Goal: Task Accomplishment & Management: Use online tool/utility

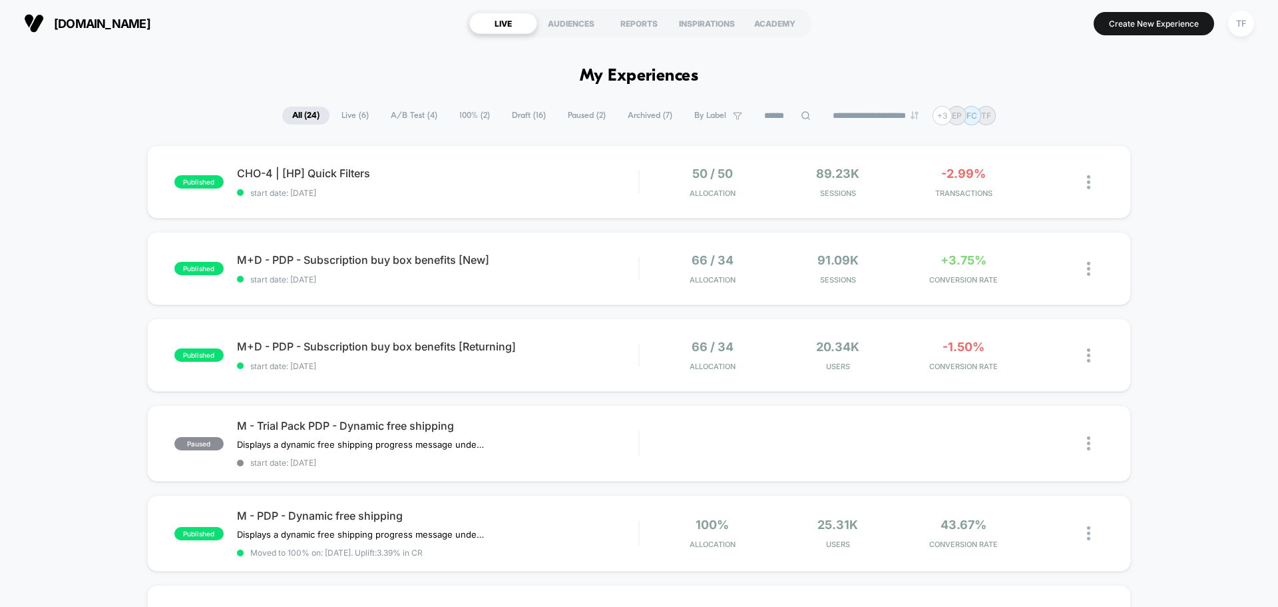
click at [532, 182] on div "CHO-4 | [HP] Quick Filters Click to edit experience details Click to edit exper…" at bounding box center [438, 181] width 402 height 31
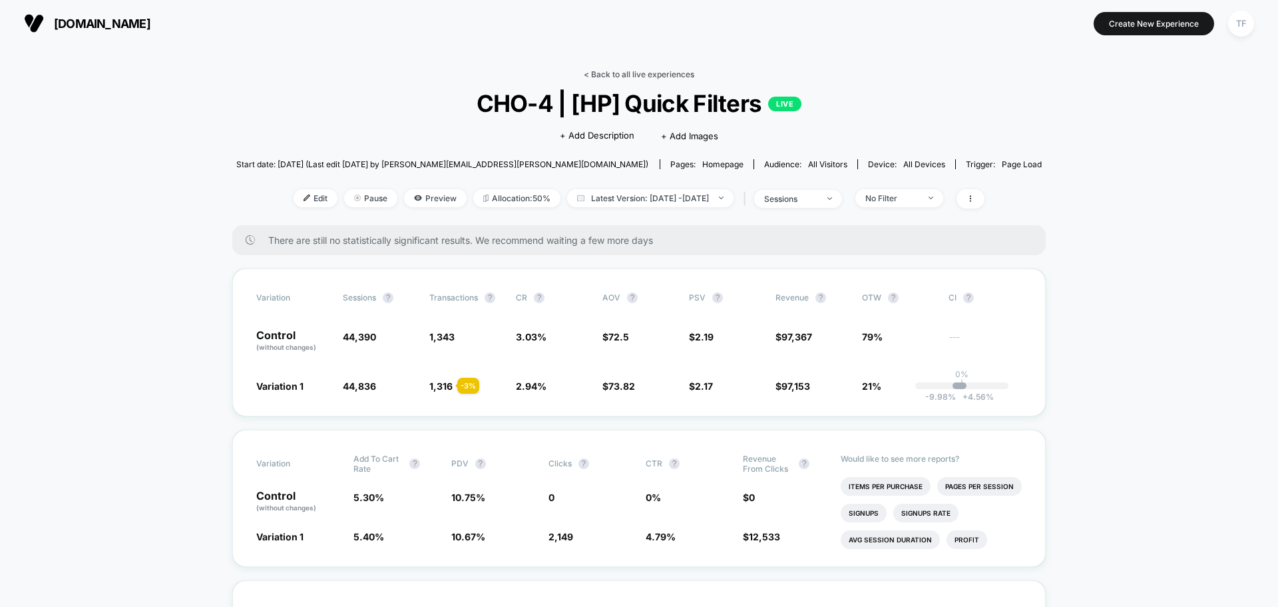
click at [623, 72] on link "< Back to all live experiences" at bounding box center [639, 74] width 111 height 10
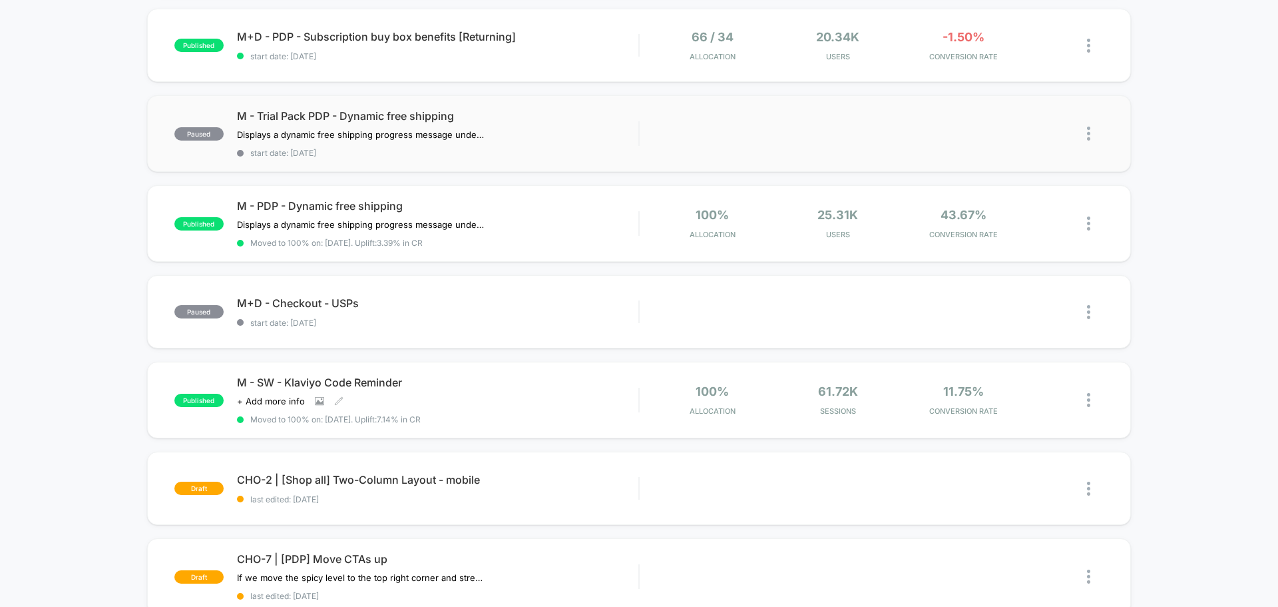
scroll to position [466, 0]
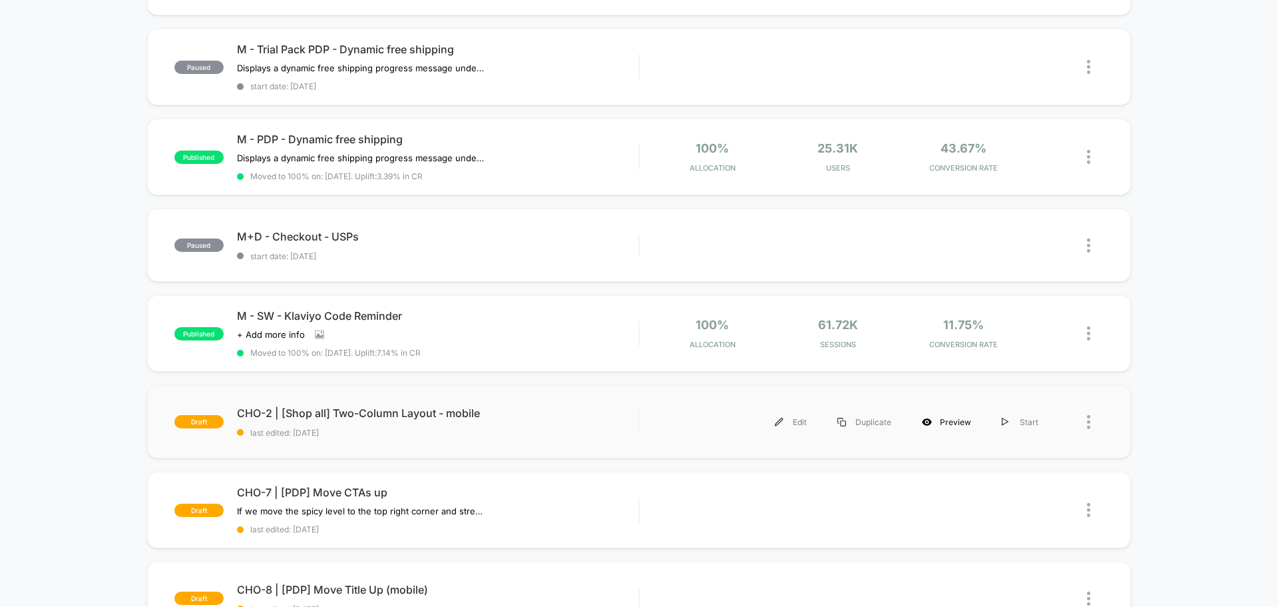
click at [954, 425] on div "Preview" at bounding box center [947, 422] width 80 height 30
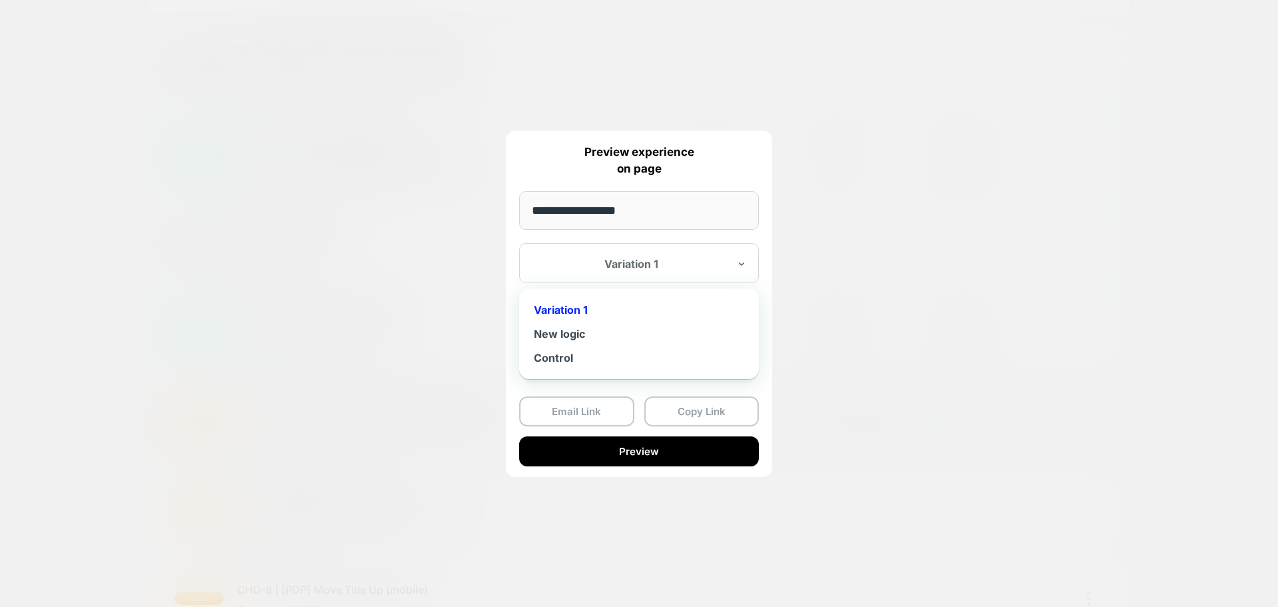
click at [637, 259] on div at bounding box center [631, 263] width 196 height 13
click at [589, 332] on div "New logic" at bounding box center [639, 334] width 226 height 24
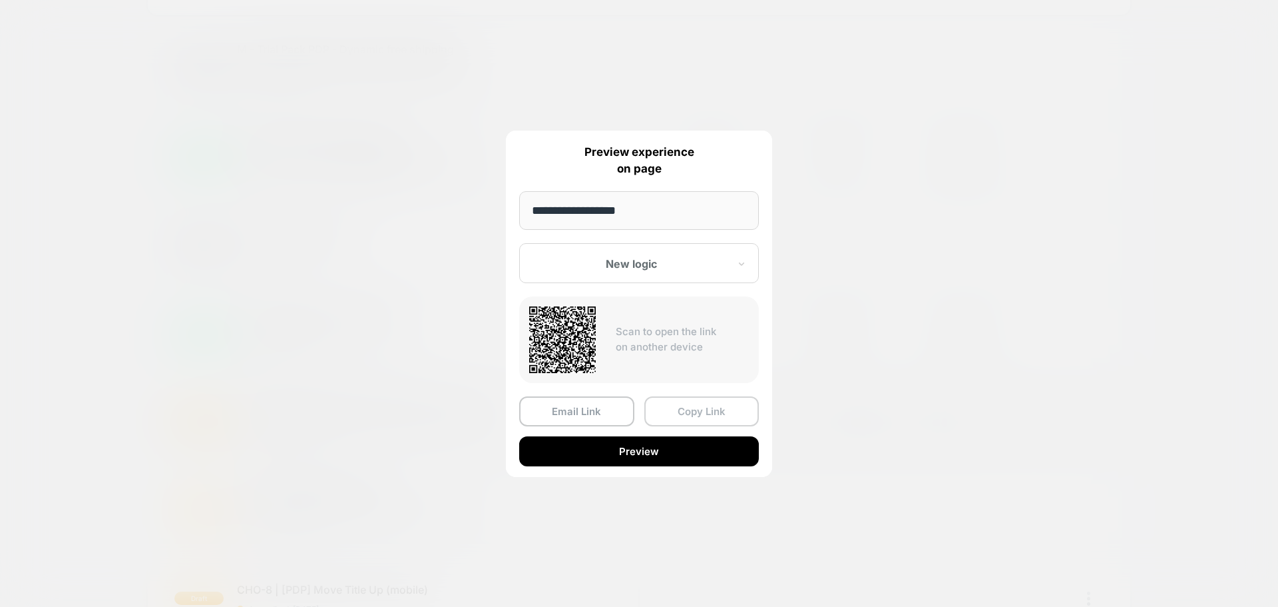
click at [673, 410] on button "Copy Link" at bounding box center [702, 411] width 115 height 30
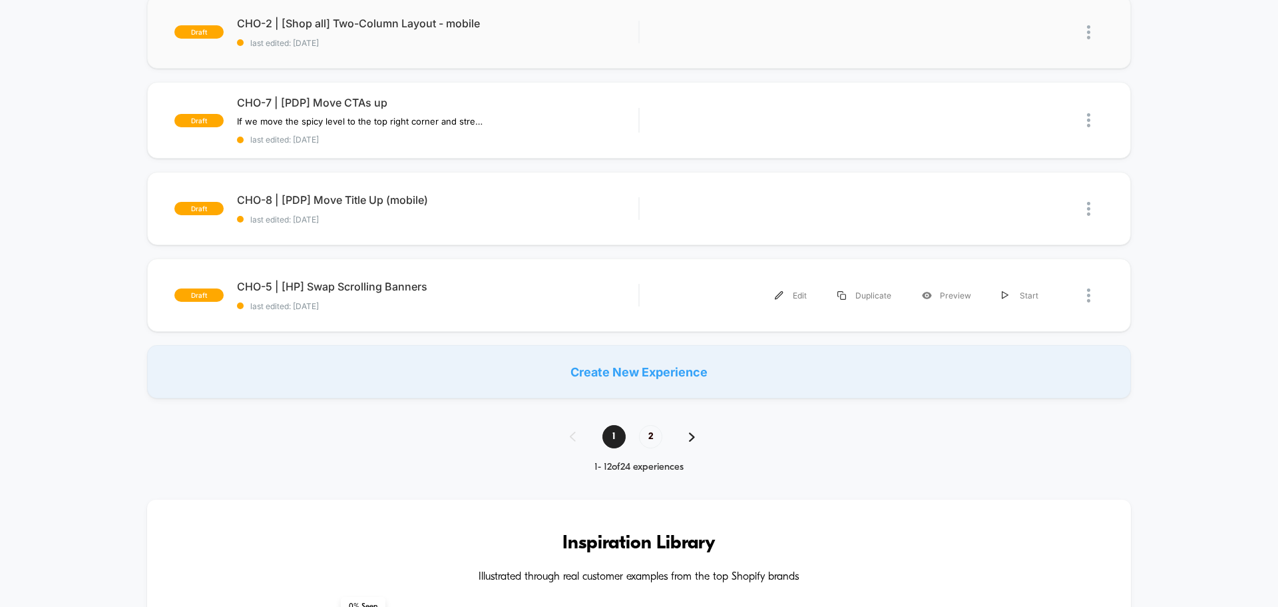
scroll to position [866, 0]
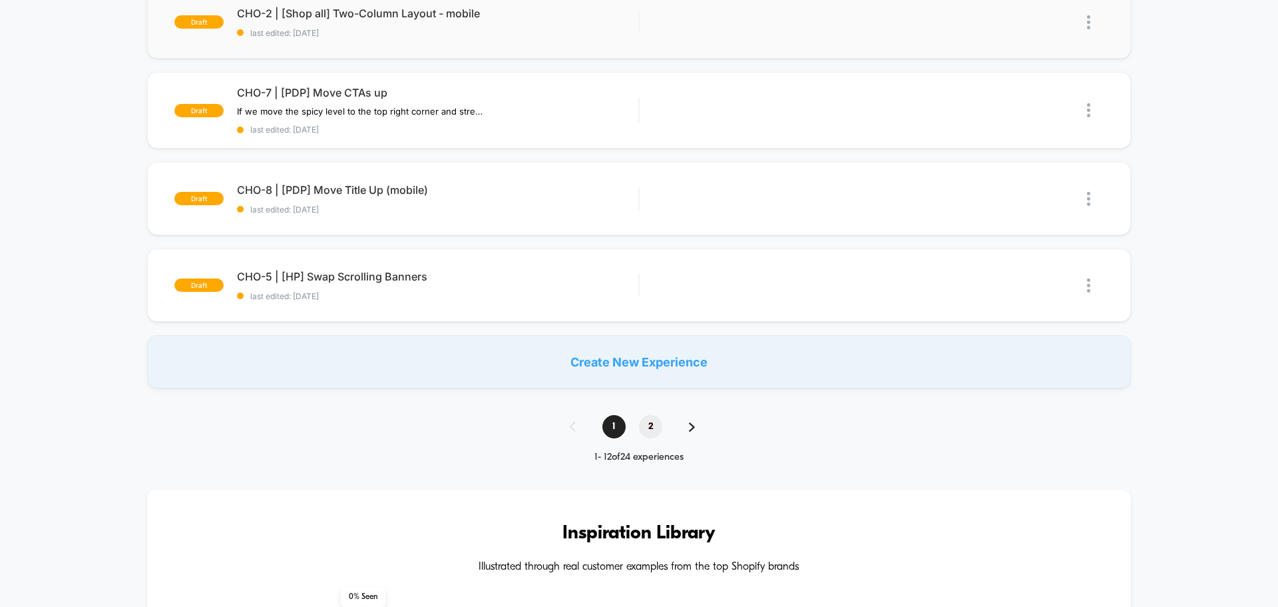
click at [653, 426] on span "2" at bounding box center [650, 426] width 23 height 23
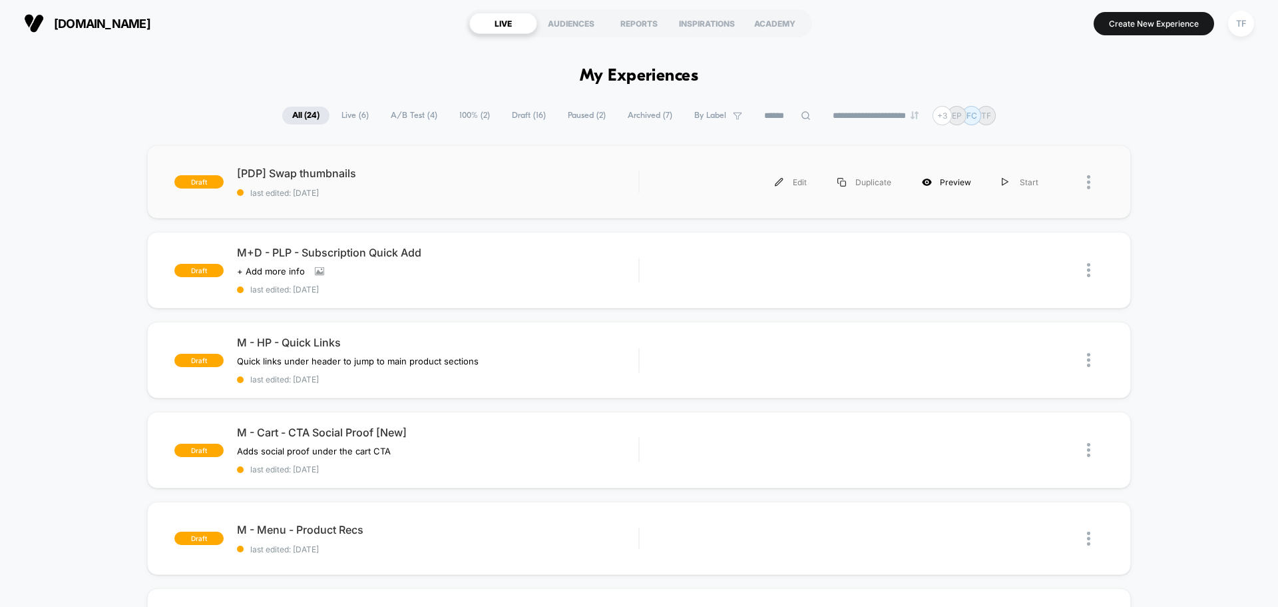
click at [958, 180] on div "Preview" at bounding box center [947, 182] width 80 height 30
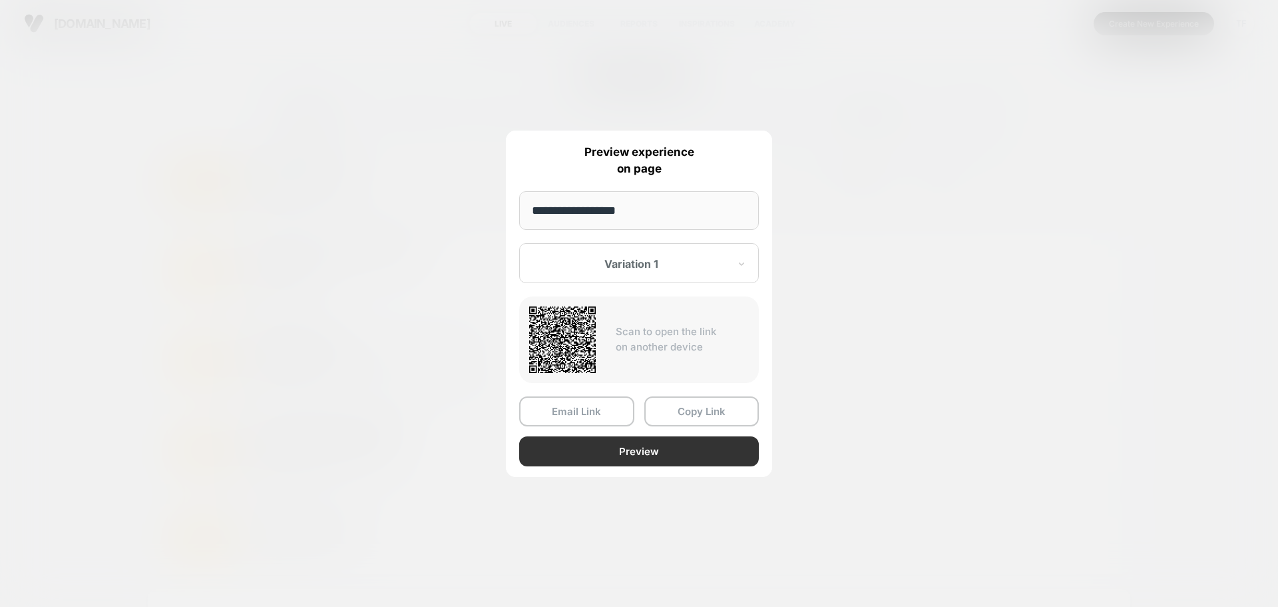
click at [626, 451] on button "Preview" at bounding box center [639, 451] width 240 height 30
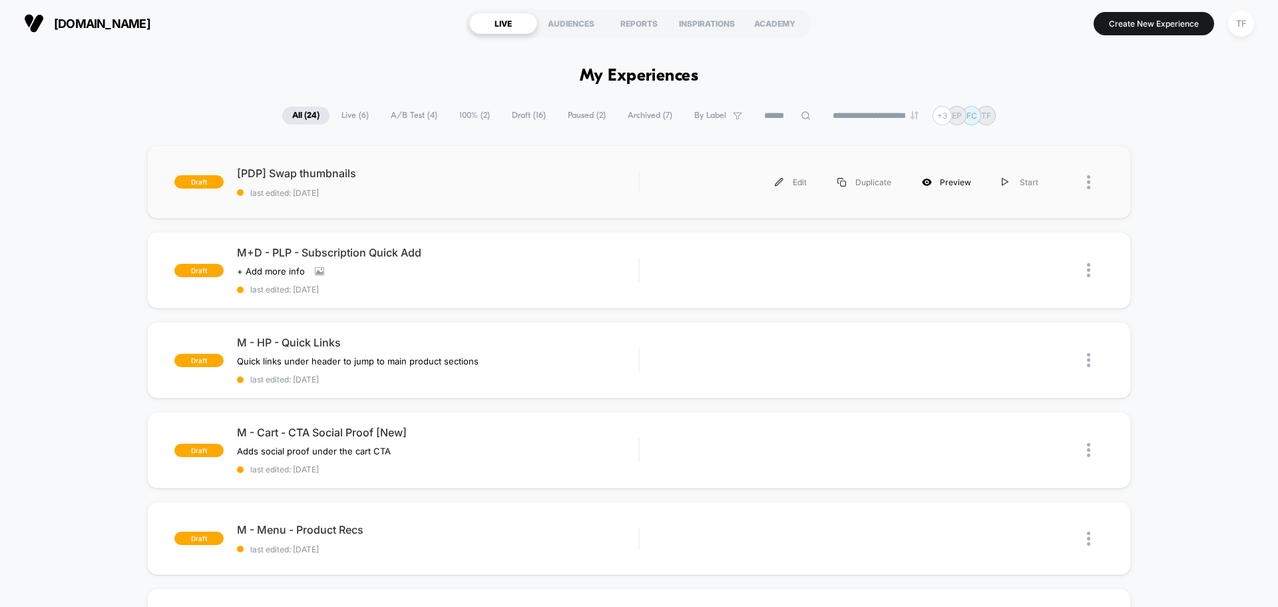
click at [957, 183] on div "Preview" at bounding box center [947, 182] width 80 height 30
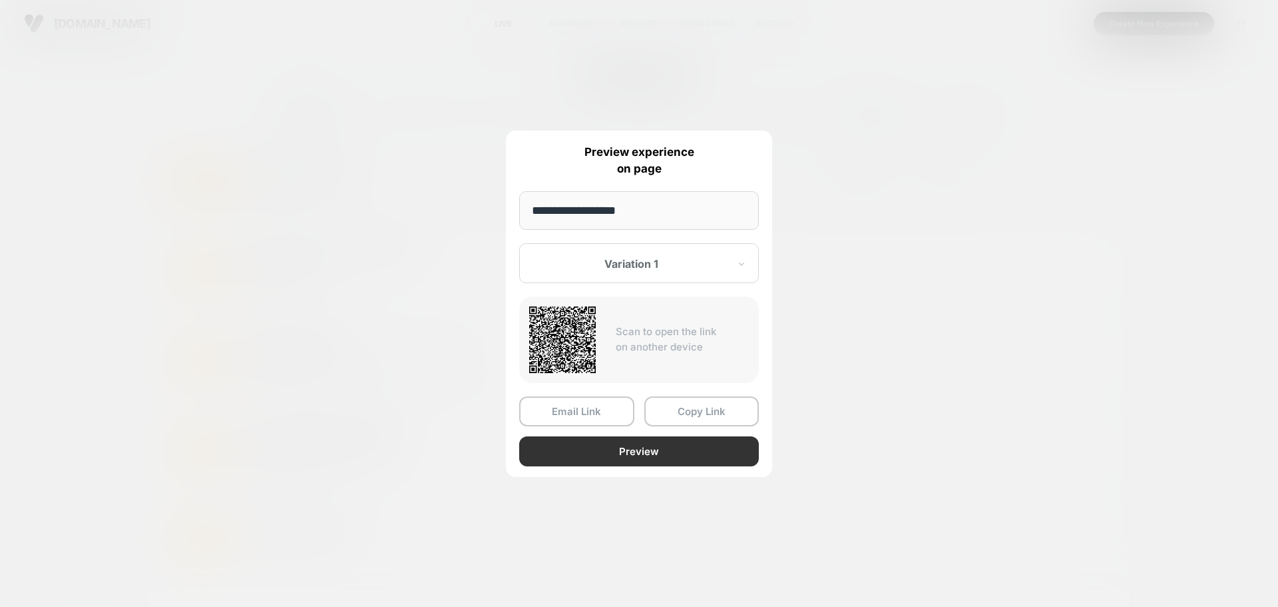
click at [627, 450] on button "Preview" at bounding box center [639, 451] width 240 height 30
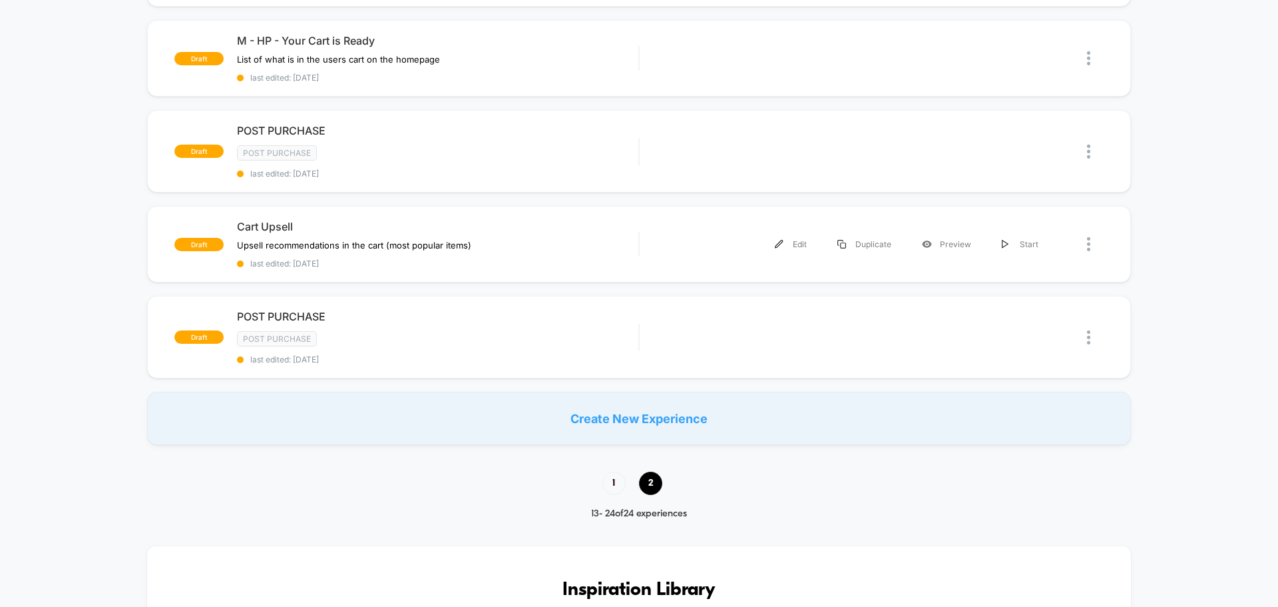
scroll to position [932, 0]
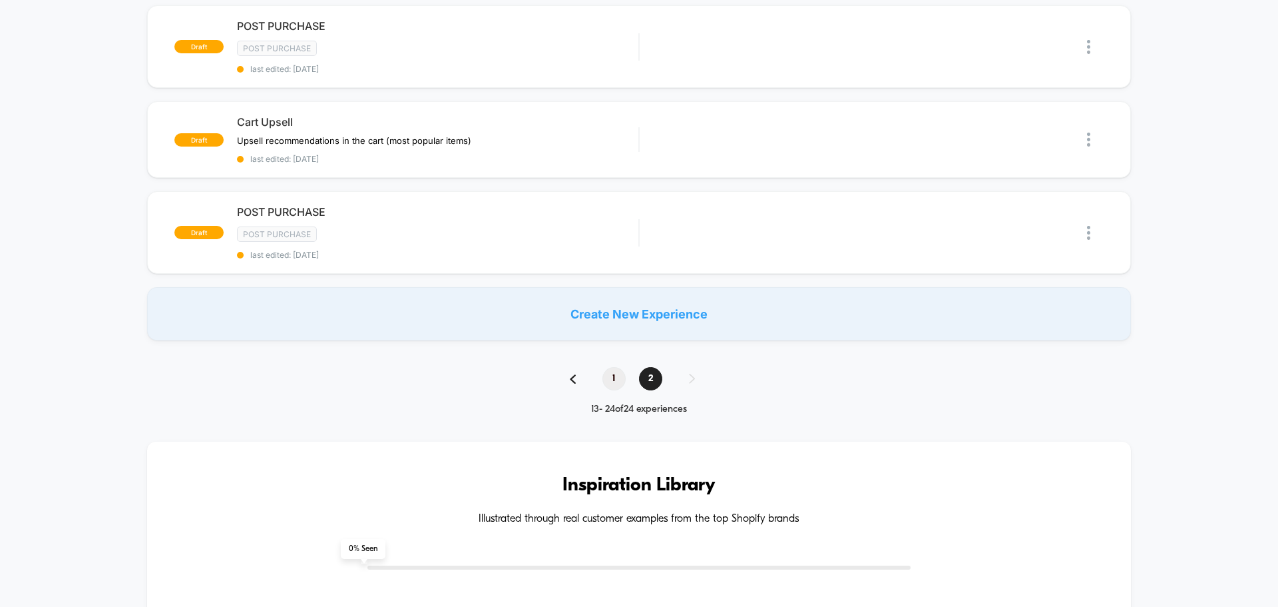
click at [613, 376] on span "1" at bounding box center [614, 378] width 23 height 23
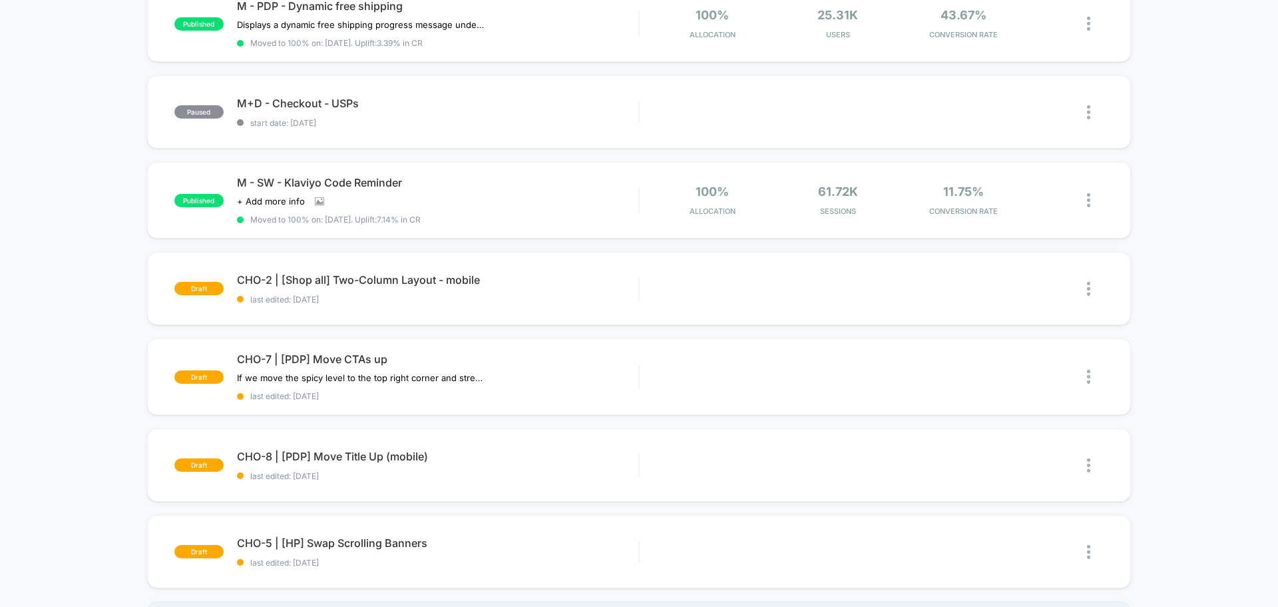
scroll to position [666, 0]
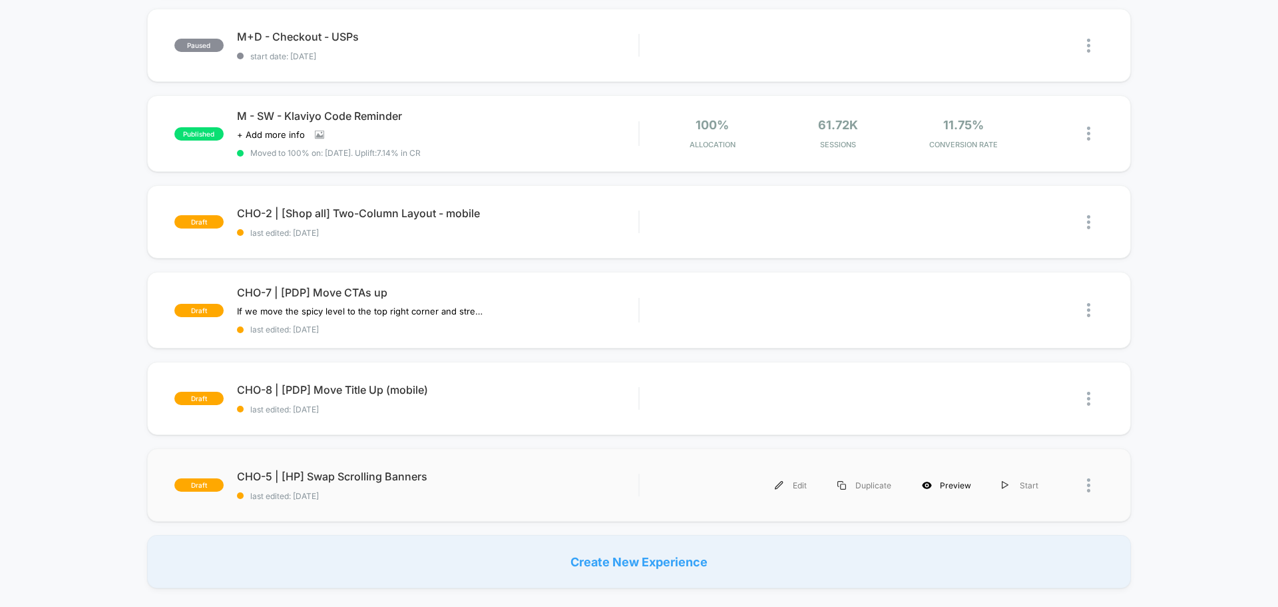
click at [954, 488] on div "Preview" at bounding box center [947, 485] width 80 height 30
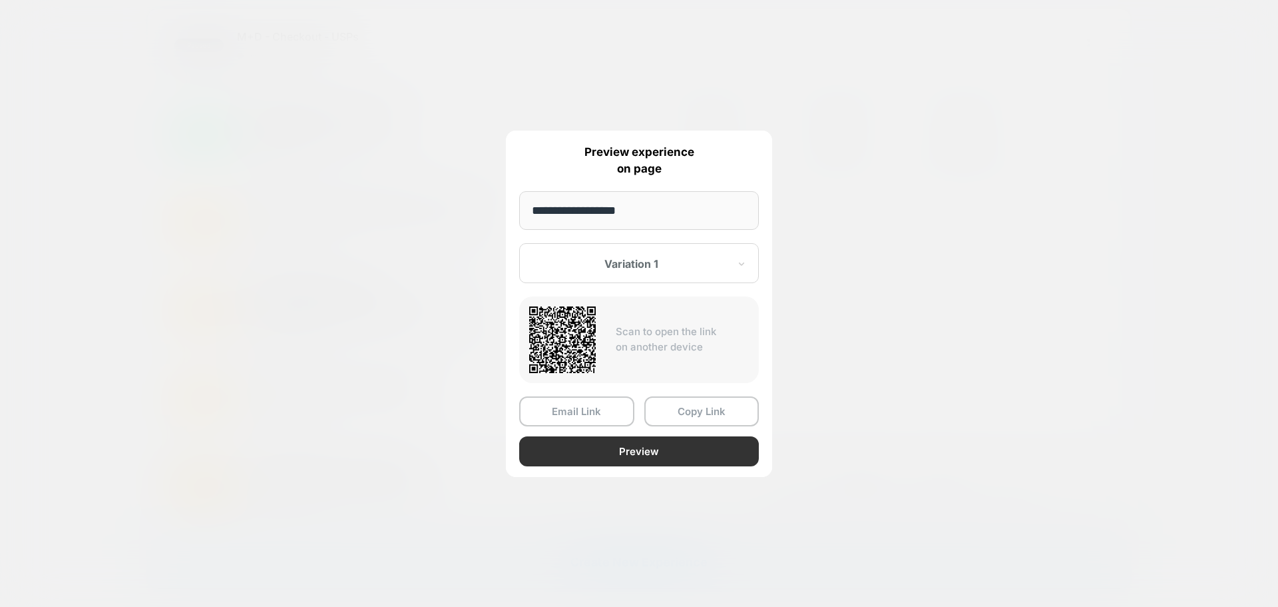
click at [686, 454] on button "Preview" at bounding box center [639, 451] width 240 height 30
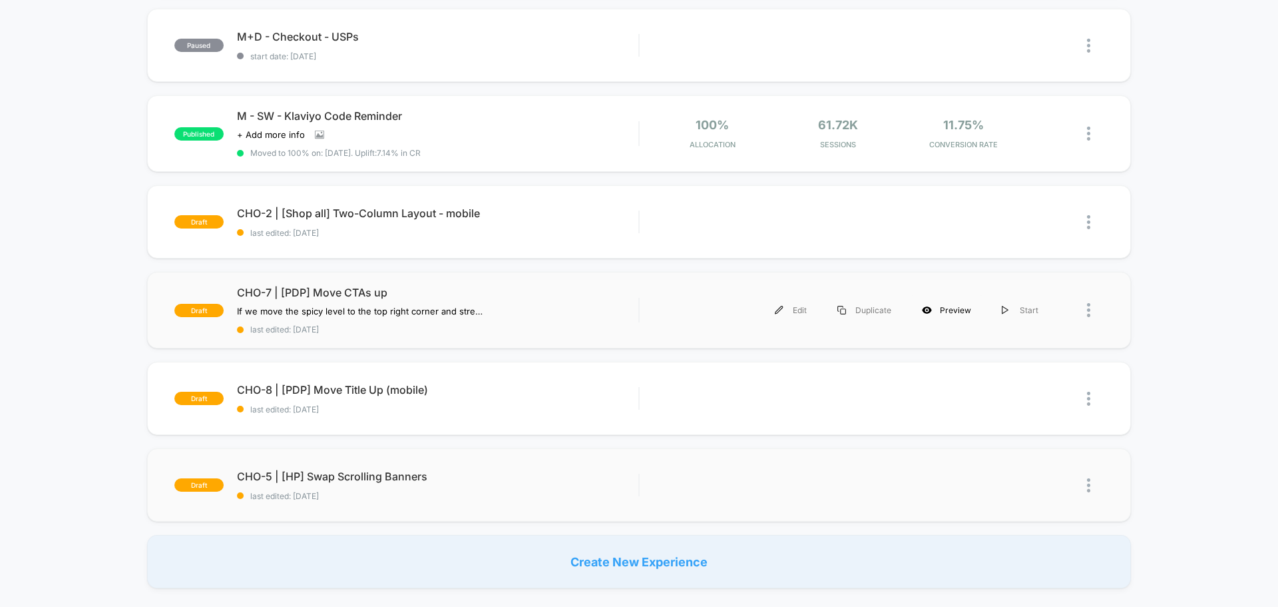
click at [957, 316] on div "Preview" at bounding box center [947, 310] width 80 height 30
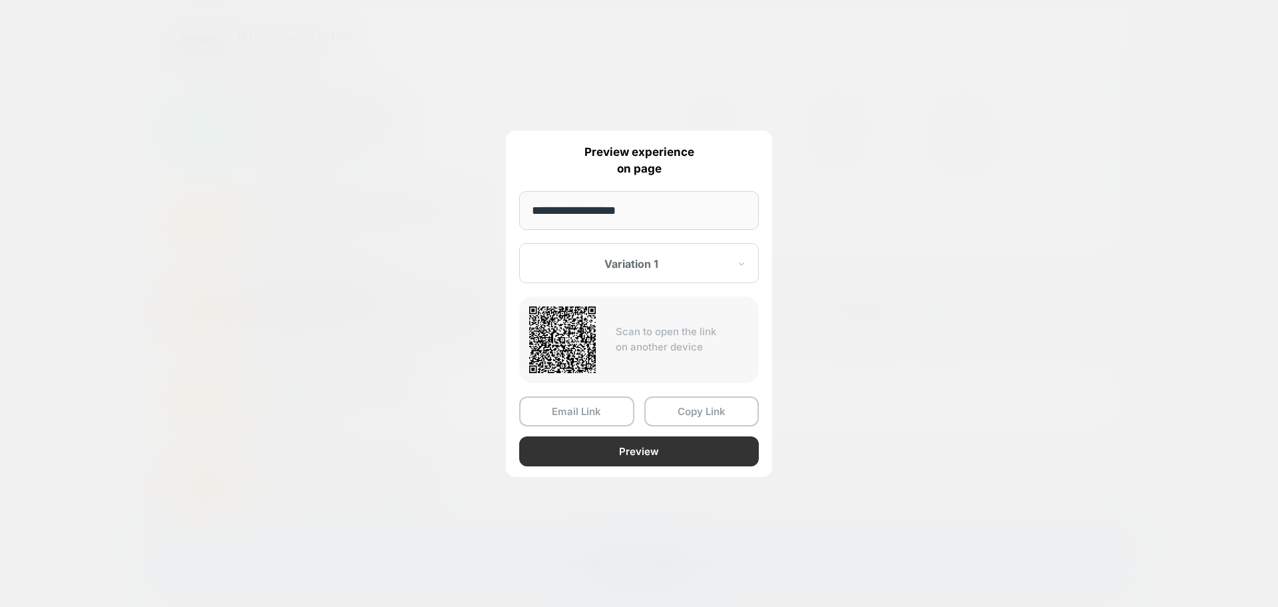
click at [724, 454] on button "Preview" at bounding box center [639, 451] width 240 height 30
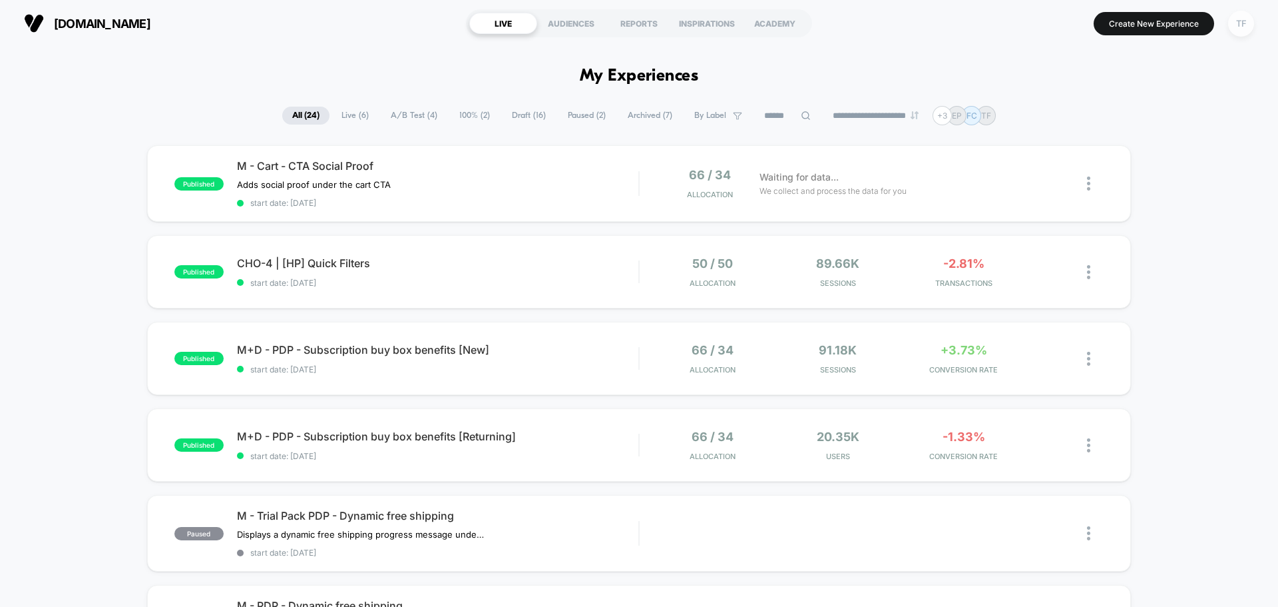
click at [1239, 26] on div "TF" at bounding box center [1242, 24] width 26 height 26
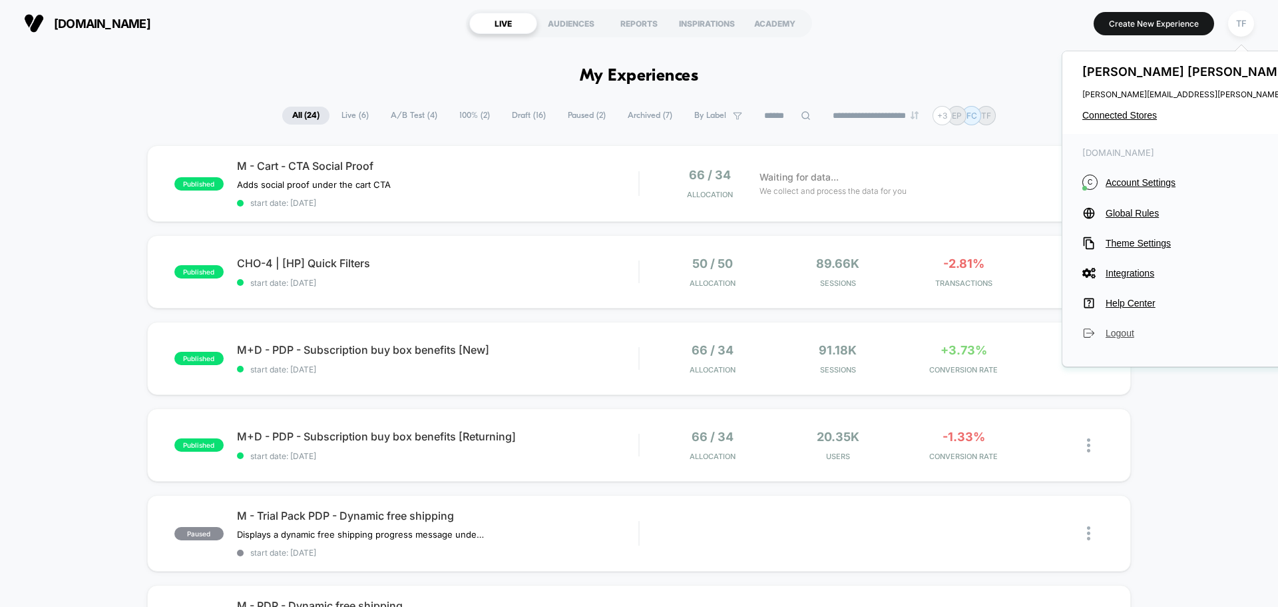
click at [1124, 332] on span "Logout" at bounding box center [1226, 333] width 241 height 11
